Goal: Connect with others: Connect with others

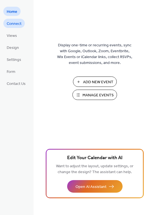
click at [13, 25] on span "Connect" at bounding box center [14, 24] width 15 height 6
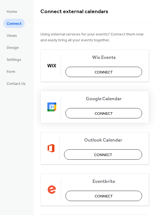
click at [91, 115] on button "Connect" at bounding box center [104, 113] width 77 height 10
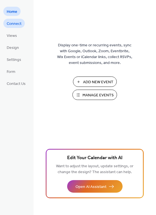
click at [14, 22] on span "Connect" at bounding box center [14, 24] width 15 height 6
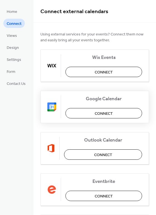
click at [130, 113] on button "Connect" at bounding box center [104, 113] width 77 height 10
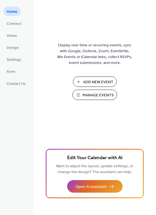
click at [11, 17] on ul "Home Connect Views Design Settings Form Contact Us" at bounding box center [16, 47] width 26 height 81
click at [11, 22] on span "Connect" at bounding box center [14, 24] width 15 height 6
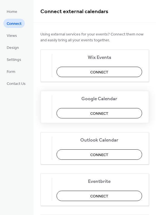
click at [101, 111] on span "Connect" at bounding box center [99, 114] width 18 height 6
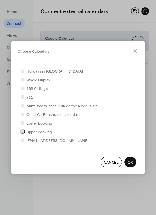
click at [22, 131] on div at bounding box center [22, 131] width 3 height 3
click at [131, 161] on span "OK" at bounding box center [130, 163] width 5 height 6
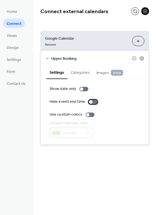
click at [92, 101] on div at bounding box center [93, 102] width 9 height 4
click at [94, 101] on div at bounding box center [95, 101] width 3 height 3
click at [86, 74] on button "Categories" at bounding box center [80, 72] width 26 height 13
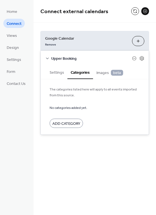
click at [103, 74] on span "Images beta" at bounding box center [109, 73] width 27 height 6
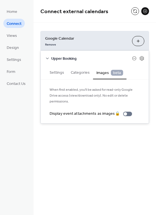
click at [59, 69] on button "Settings" at bounding box center [56, 72] width 21 height 13
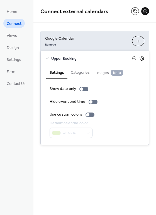
click at [142, 60] on icon at bounding box center [141, 58] width 5 height 5
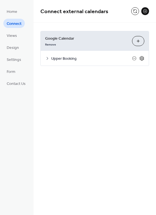
click at [142, 60] on icon at bounding box center [141, 58] width 5 height 5
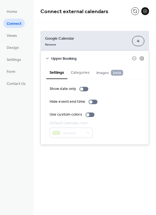
click at [141, 42] on button "Choose Calendars" at bounding box center [138, 41] width 12 height 10
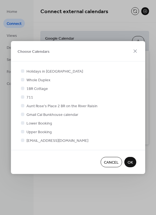
drag, startPoint x: 136, startPoint y: 160, endPoint x: 138, endPoint y: 153, distance: 8.1
click at [136, 160] on button "OK" at bounding box center [130, 162] width 12 height 10
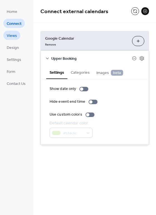
click at [15, 35] on span "Views" at bounding box center [12, 36] width 10 height 6
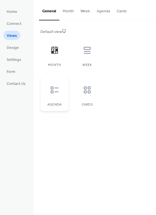
click at [56, 96] on div at bounding box center [54, 89] width 17 height 17
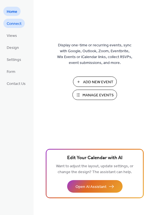
click at [11, 27] on span "Connect" at bounding box center [14, 24] width 15 height 6
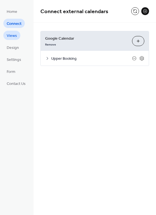
click at [10, 36] on span "Views" at bounding box center [12, 36] width 10 height 6
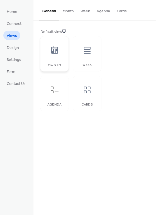
click at [52, 57] on div at bounding box center [54, 50] width 17 height 17
click at [10, 50] on span "Design" at bounding box center [13, 48] width 12 height 6
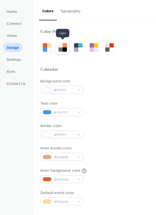
click at [60, 48] on div at bounding box center [61, 49] width 4 height 4
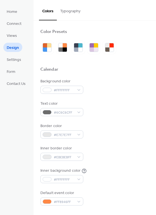
click at [107, 66] on div at bounding box center [94, 60] width 109 height 13
click at [20, 58] on span "Settings" at bounding box center [14, 60] width 15 height 6
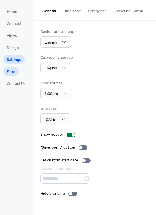
click at [10, 74] on span "Form" at bounding box center [11, 72] width 9 height 6
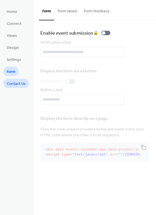
click at [12, 81] on span "Contact Us" at bounding box center [16, 84] width 19 height 6
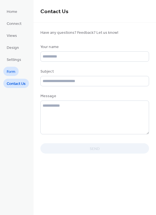
click at [16, 72] on link "Form" at bounding box center [10, 71] width 15 height 9
